Goal: Information Seeking & Learning: Find specific fact

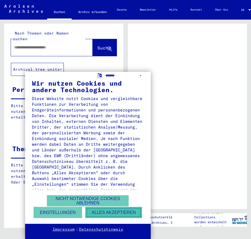
click at [110, 212] on button "Alles akzeptieren" at bounding box center [113, 212] width 57 height 11
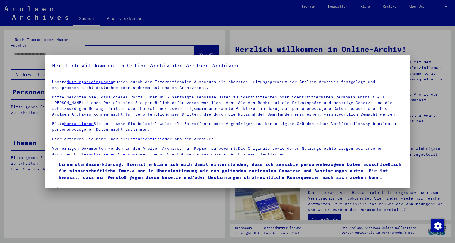
click at [54, 165] on span at bounding box center [54, 164] width 4 height 4
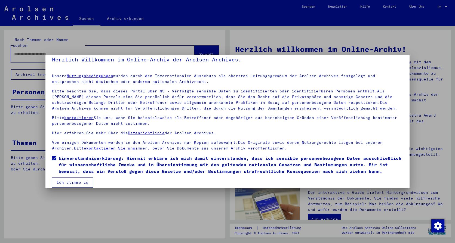
scroll to position [12, 0]
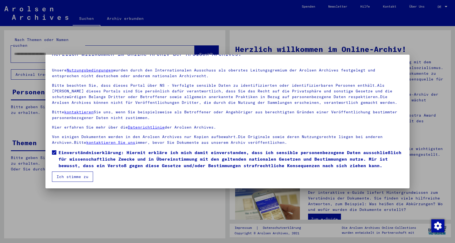
click at [69, 177] on button "Ich stimme zu" at bounding box center [72, 177] width 41 height 10
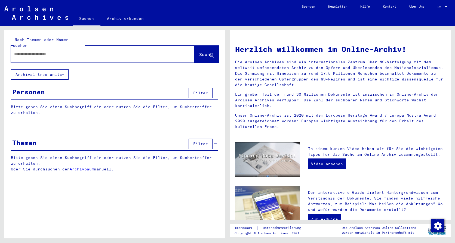
click at [60, 52] on div at bounding box center [94, 54] width 167 height 12
click at [34, 51] on input "text" at bounding box center [96, 54] width 164 height 6
click at [199, 52] on span "Suche" at bounding box center [206, 55] width 15 height 6
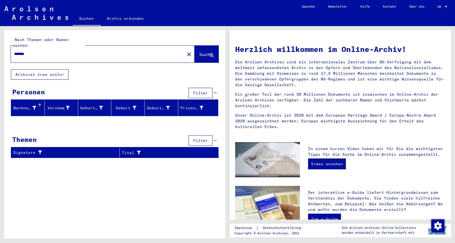
click at [39, 51] on input "*******" at bounding box center [96, 54] width 164 height 6
type input "*"
type input "*******"
click at [200, 52] on span "Suche" at bounding box center [206, 54] width 14 height 5
